Goal: Information Seeking & Learning: Check status

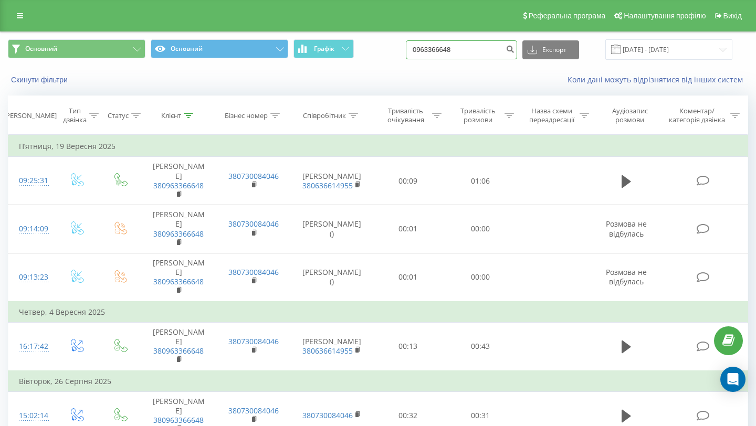
drag, startPoint x: 480, startPoint y: 54, endPoint x: 386, endPoint y: 54, distance: 94.0
click at [388, 54] on div "Основний Основний Графік 0963366648 Експорт .csv .xls .xlsx [DATE] - [DATE]" at bounding box center [378, 49] width 740 height 20
drag, startPoint x: 483, startPoint y: 49, endPoint x: 433, endPoint y: 49, distance: 49.9
click at [434, 49] on input "0963366648" at bounding box center [461, 49] width 111 height 19
type input "0968036318"
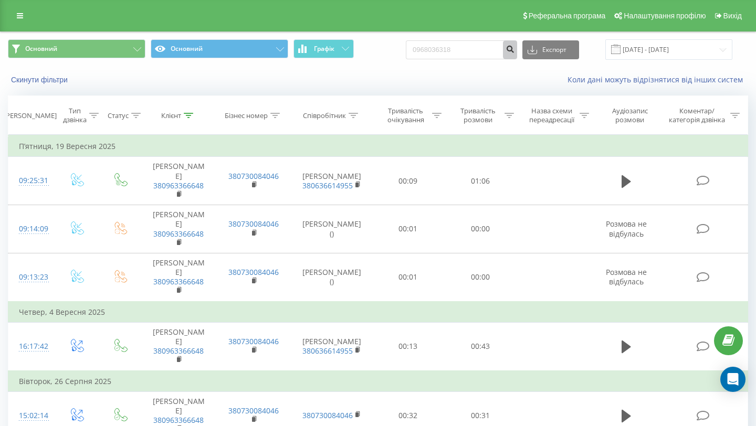
click at [515, 49] on icon "submit" at bounding box center [510, 48] width 9 height 6
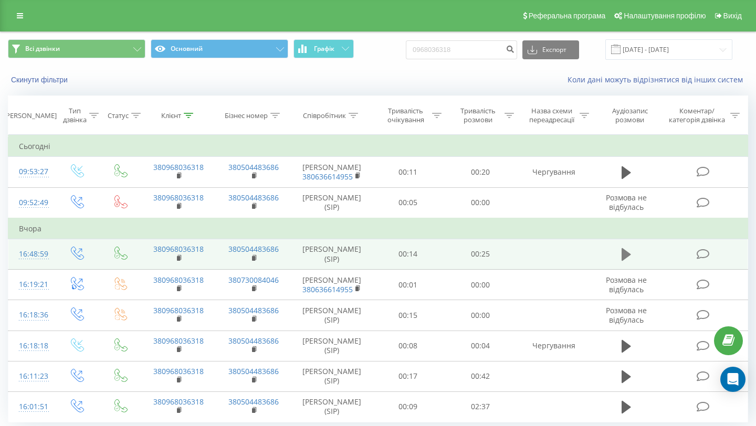
click at [626, 261] on icon at bounding box center [626, 254] width 9 height 13
